Goal: Check status: Check status

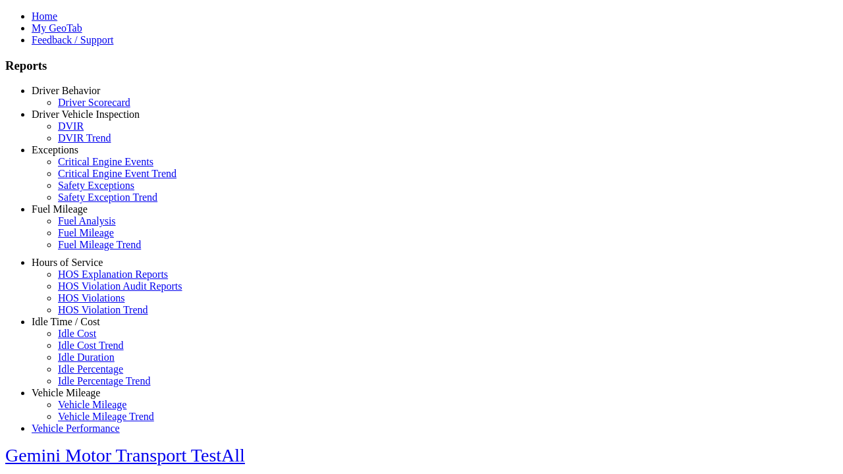
scroll to position [4, 0]
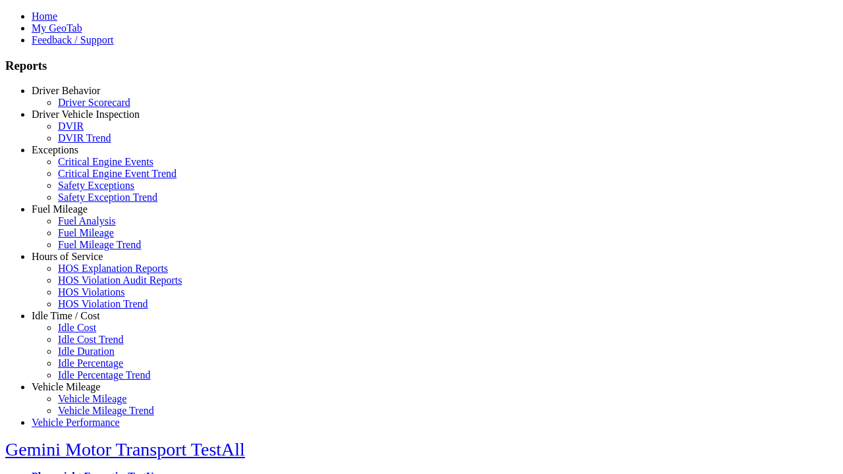
select select "**"
type input "**********"
